Goal: Task Accomplishment & Management: Manage account settings

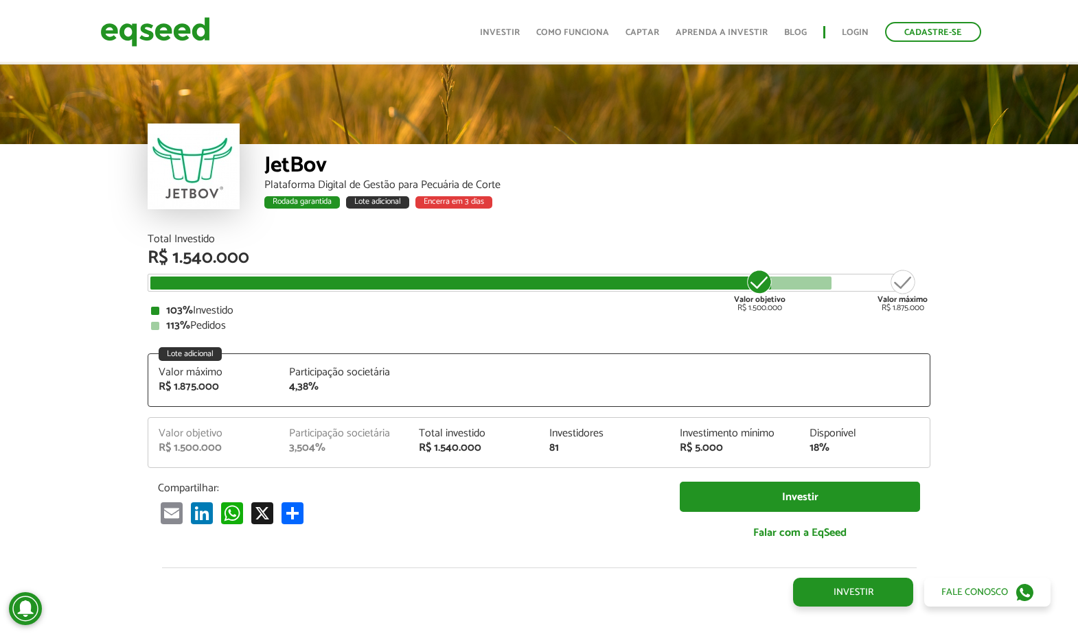
scroll to position [1655, 0]
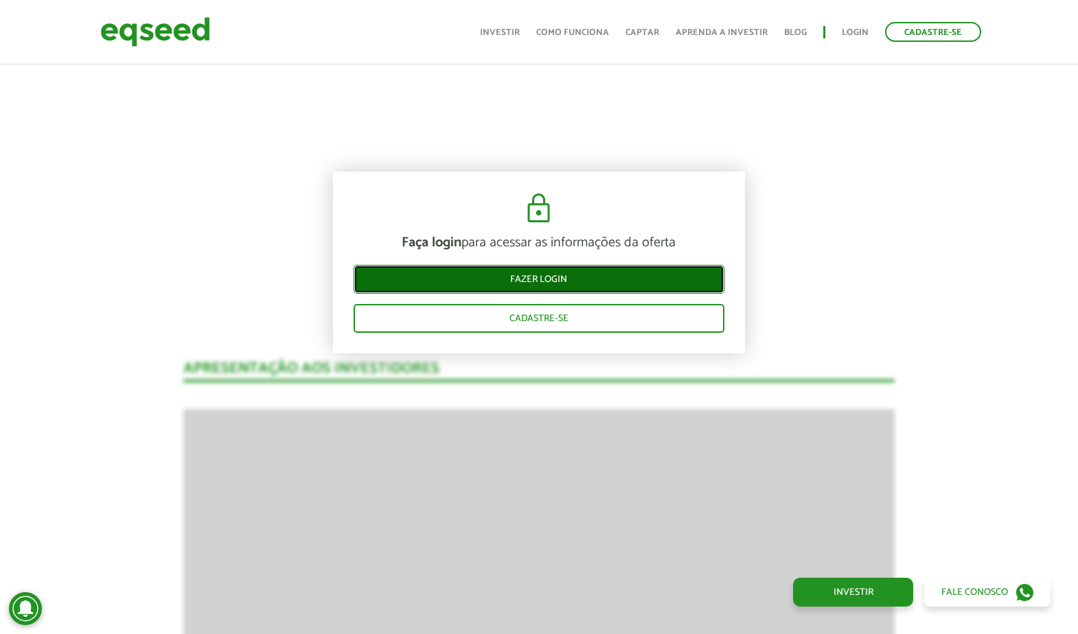
click at [674, 273] on link "Fazer login" at bounding box center [539, 279] width 371 height 29
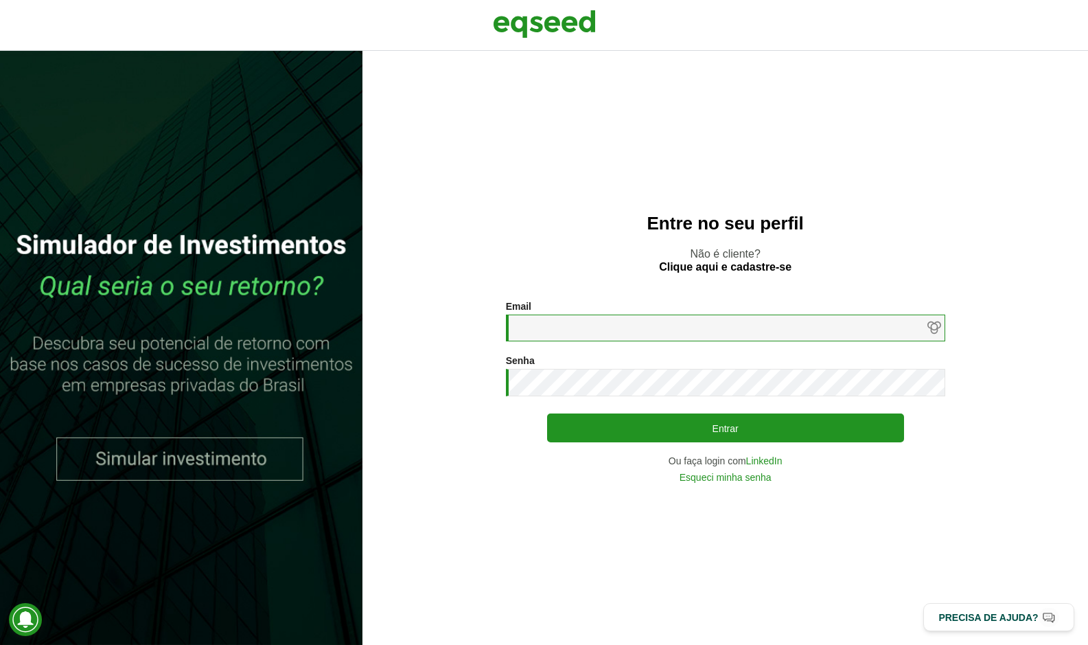
click at [673, 322] on input "Email *" at bounding box center [725, 327] width 439 height 27
click at [783, 460] on link "LinkedIn" at bounding box center [764, 461] width 36 height 10
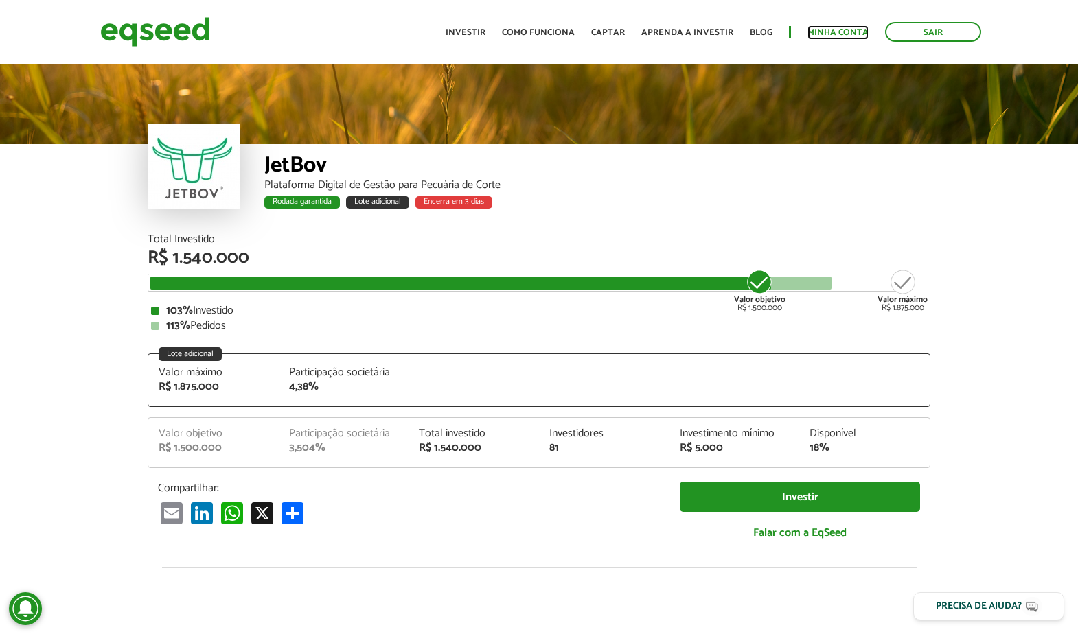
click at [820, 34] on link "Minha conta" at bounding box center [837, 32] width 61 height 9
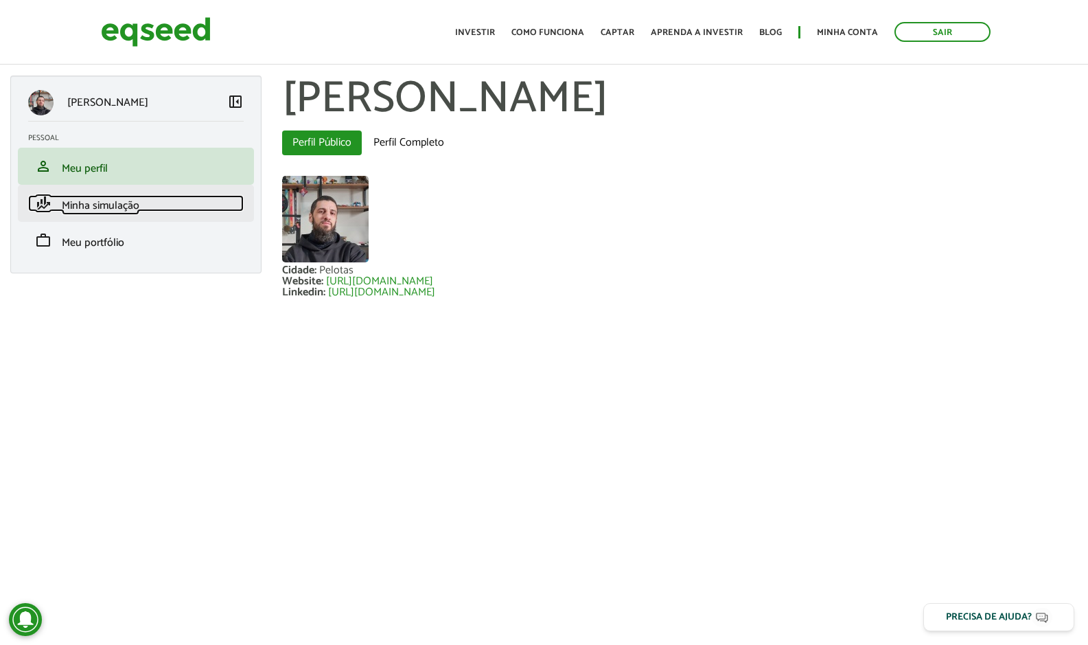
click at [139, 206] on link "finance_mode Minha simulação" at bounding box center [136, 203] width 216 height 16
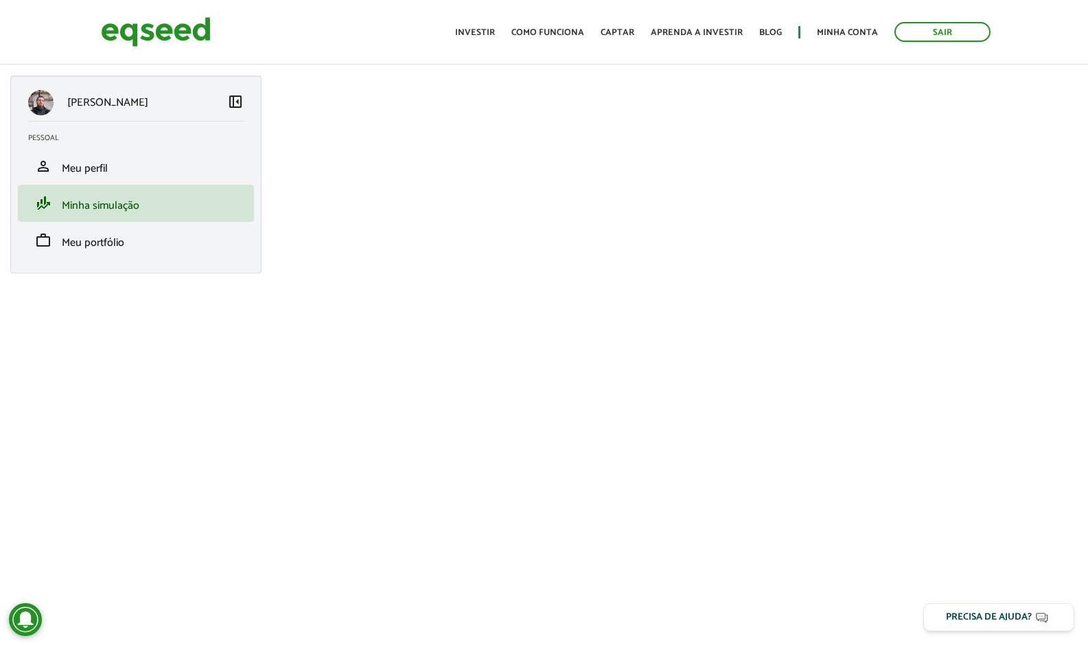
click at [137, 262] on div "Matheus Siga Thomaz left_panel_close Pessoal person Meu perfil finance_mode Min…" at bounding box center [135, 175] width 251 height 198
click at [138, 246] on link "work Meu portfólio" at bounding box center [136, 240] width 216 height 16
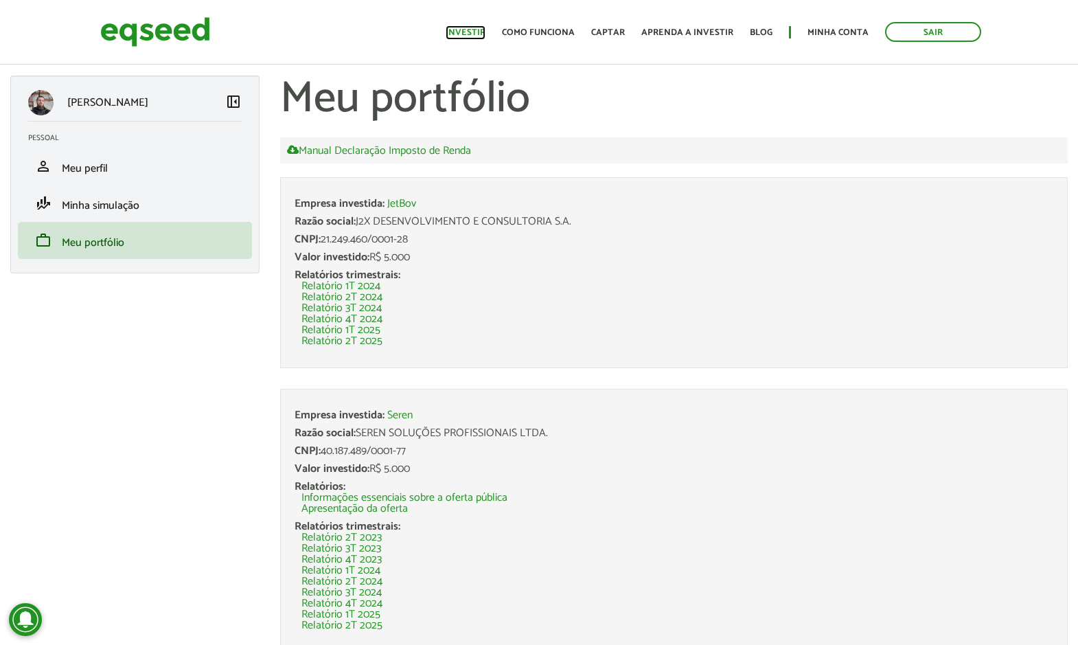
click at [485, 34] on link "Investir" at bounding box center [466, 32] width 40 height 9
